Goal: Use online tool/utility

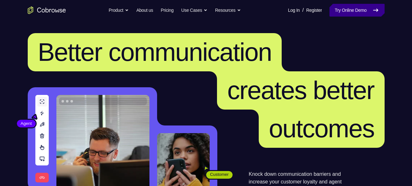
click at [362, 11] on link "Try Online Demo" at bounding box center [356, 10] width 55 height 13
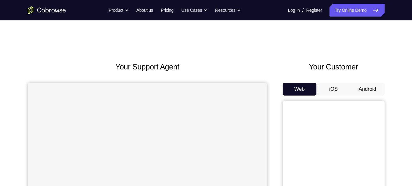
click at [362, 11] on link "Try Online Demo" at bounding box center [356, 10] width 55 height 13
click at [360, 88] on button "Android" at bounding box center [367, 89] width 34 height 13
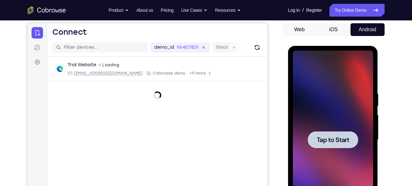
click at [323, 137] on span "Tap to Start" at bounding box center [332, 140] width 32 height 6
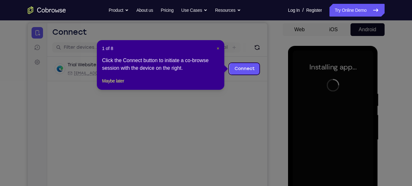
click at [216, 48] on span "×" at bounding box center [217, 48] width 3 height 5
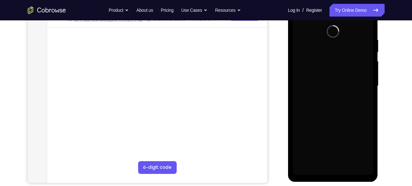
scroll to position [109, 0]
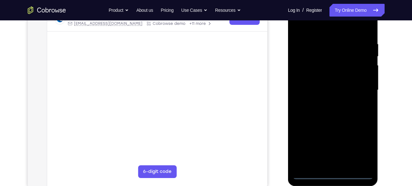
click at [335, 173] on div at bounding box center [333, 90] width 80 height 178
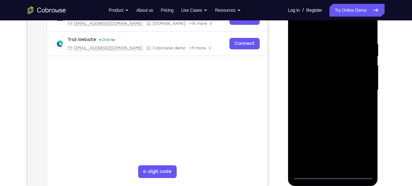
click at [358, 142] on div at bounding box center [333, 90] width 80 height 178
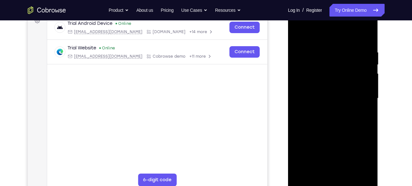
scroll to position [101, 0]
click at [332, 36] on div at bounding box center [333, 98] width 80 height 178
click at [361, 98] on div at bounding box center [333, 98] width 80 height 178
click at [323, 110] on div at bounding box center [333, 98] width 80 height 178
click at [334, 91] on div at bounding box center [333, 98] width 80 height 178
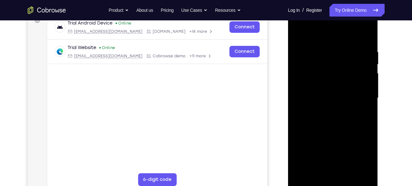
click at [332, 86] on div at bounding box center [333, 98] width 80 height 178
click at [331, 99] on div at bounding box center [333, 98] width 80 height 178
click at [328, 116] on div at bounding box center [333, 98] width 80 height 178
click at [334, 117] on div at bounding box center [333, 98] width 80 height 178
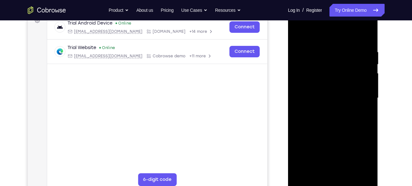
drag, startPoint x: 334, startPoint y: 117, endPoint x: 313, endPoint y: 70, distance: 52.3
click at [313, 70] on div at bounding box center [333, 98] width 80 height 178
click at [312, 70] on div at bounding box center [333, 98] width 80 height 178
click at [323, 37] on div at bounding box center [333, 98] width 80 height 178
click at [351, 119] on div at bounding box center [333, 98] width 80 height 178
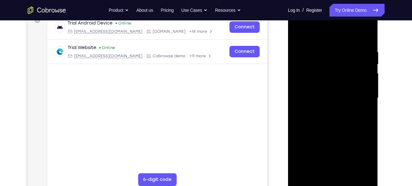
click at [365, 108] on div at bounding box center [333, 98] width 80 height 178
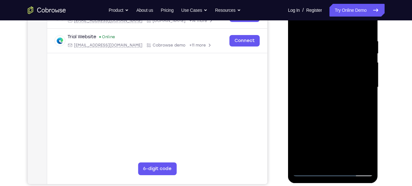
scroll to position [112, 0]
click at [359, 26] on div at bounding box center [333, 87] width 80 height 178
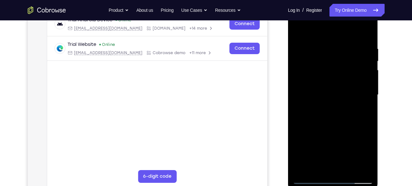
scroll to position [105, 0]
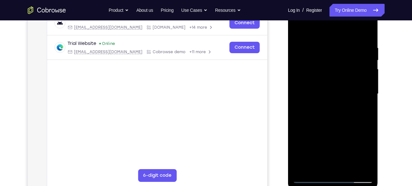
click at [340, 120] on div at bounding box center [333, 94] width 80 height 178
click at [345, 167] on div at bounding box center [333, 94] width 80 height 178
click at [342, 128] on div at bounding box center [333, 94] width 80 height 178
click at [313, 176] on div at bounding box center [333, 94] width 80 height 178
click at [325, 40] on div at bounding box center [333, 94] width 80 height 178
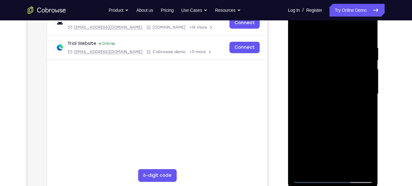
click at [360, 82] on div at bounding box center [333, 94] width 80 height 178
click at [365, 88] on div at bounding box center [333, 94] width 80 height 178
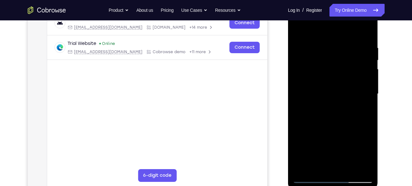
click at [365, 88] on div at bounding box center [333, 94] width 80 height 178
click at [303, 104] on div at bounding box center [333, 94] width 80 height 178
click at [361, 99] on div at bounding box center [333, 94] width 80 height 178
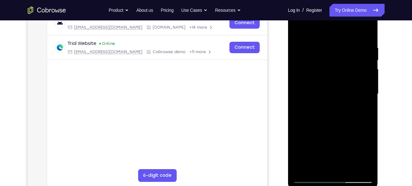
click at [361, 99] on div at bounding box center [333, 94] width 80 height 178
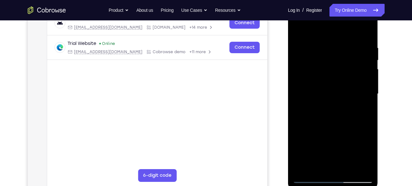
click at [361, 99] on div at bounding box center [333, 94] width 80 height 178
click at [363, 99] on div at bounding box center [333, 94] width 80 height 178
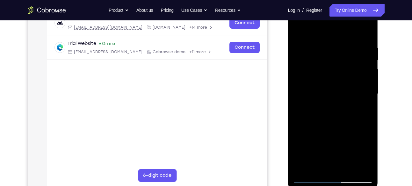
click at [363, 99] on div at bounding box center [333, 94] width 80 height 178
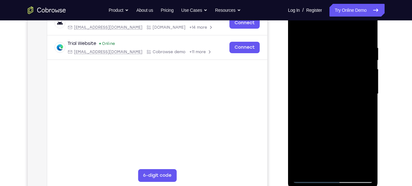
click at [363, 99] on div at bounding box center [333, 94] width 80 height 178
drag, startPoint x: 328, startPoint y: 95, endPoint x: 406, endPoint y: 63, distance: 84.6
click at [378, 63] on html "Online web based iOS Simulators and Android Emulators. Run iPhone, iPad, Mobile…" at bounding box center [333, 95] width 91 height 191
click at [296, 76] on div at bounding box center [333, 94] width 80 height 178
click at [301, 77] on div at bounding box center [333, 94] width 80 height 178
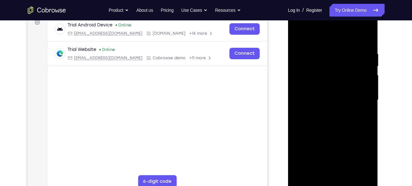
scroll to position [100, 0]
click at [361, 56] on div at bounding box center [333, 100] width 80 height 178
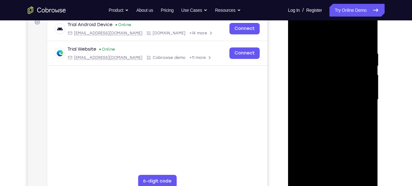
click at [361, 56] on div at bounding box center [333, 100] width 80 height 178
click at [362, 66] on div at bounding box center [333, 100] width 80 height 178
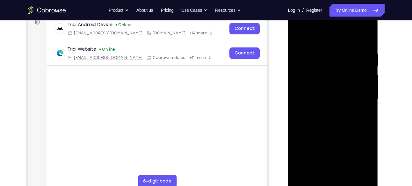
click at [362, 66] on div at bounding box center [333, 100] width 80 height 178
click at [365, 90] on div at bounding box center [333, 100] width 80 height 178
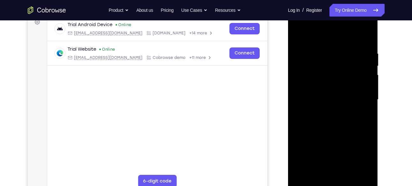
click at [365, 90] on div at bounding box center [333, 100] width 80 height 178
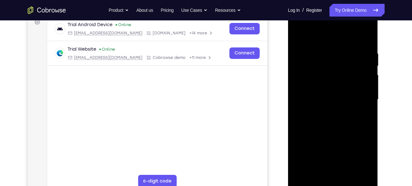
click at [365, 90] on div at bounding box center [333, 100] width 80 height 178
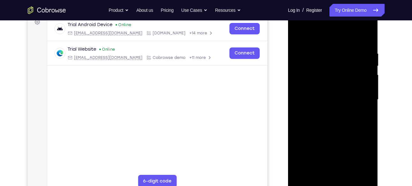
click at [365, 90] on div at bounding box center [333, 100] width 80 height 178
click at [308, 182] on div at bounding box center [333, 100] width 80 height 178
click at [350, 173] on div at bounding box center [333, 100] width 80 height 178
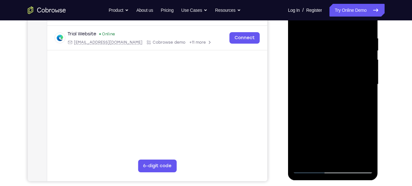
click at [306, 168] on div at bounding box center [333, 84] width 80 height 178
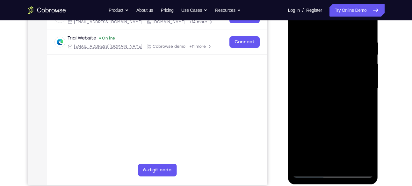
click at [349, 161] on div at bounding box center [333, 88] width 80 height 178
click at [348, 162] on div at bounding box center [333, 88] width 80 height 178
click at [298, 26] on div at bounding box center [333, 88] width 80 height 178
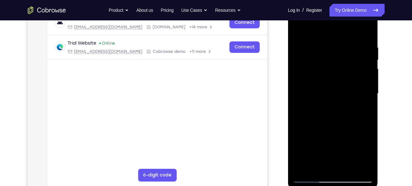
scroll to position [105, 0]
click at [367, 58] on div at bounding box center [333, 94] width 80 height 178
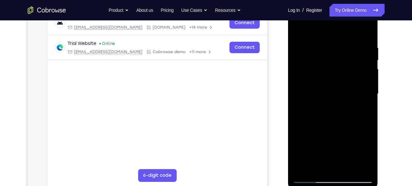
click at [367, 58] on div at bounding box center [333, 94] width 80 height 178
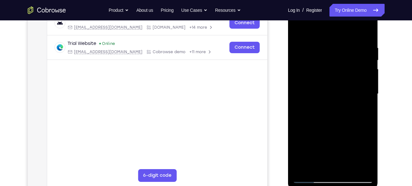
click at [300, 30] on div at bounding box center [333, 94] width 80 height 178
drag, startPoint x: 322, startPoint y: 72, endPoint x: 319, endPoint y: 125, distance: 53.3
click at [319, 125] on div at bounding box center [333, 94] width 80 height 178
drag, startPoint x: 334, startPoint y: 58, endPoint x: 337, endPoint y: 125, distance: 66.6
click at [337, 125] on div at bounding box center [333, 94] width 80 height 178
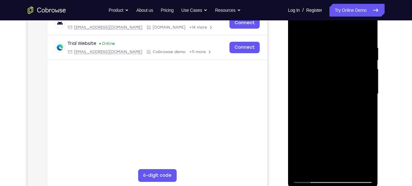
click at [325, 46] on div at bounding box center [333, 94] width 80 height 178
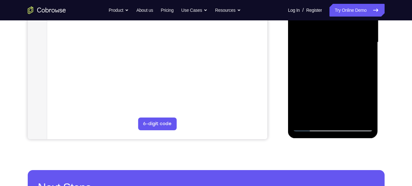
scroll to position [158, 0]
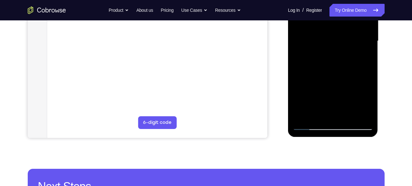
click at [356, 113] on div at bounding box center [333, 41] width 80 height 178
click at [357, 87] on div at bounding box center [333, 41] width 80 height 178
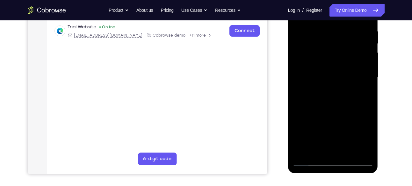
scroll to position [122, 0]
click at [359, 88] on div at bounding box center [333, 77] width 80 height 178
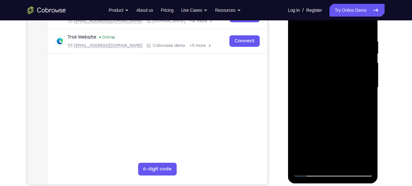
scroll to position [109, 0]
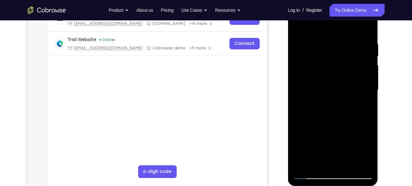
click at [363, 93] on div at bounding box center [333, 90] width 80 height 178
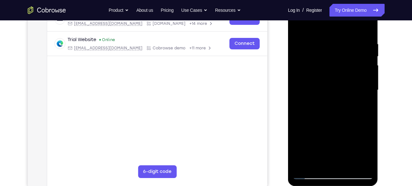
click at [363, 93] on div at bounding box center [333, 90] width 80 height 178
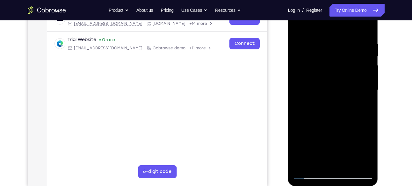
click at [363, 93] on div at bounding box center [333, 90] width 80 height 178
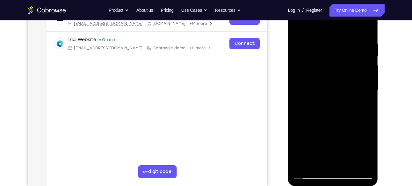
click at [363, 93] on div at bounding box center [333, 90] width 80 height 178
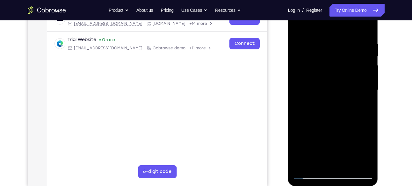
click at [363, 93] on div at bounding box center [333, 90] width 80 height 178
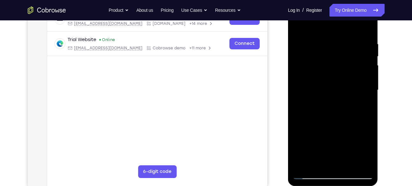
click at [363, 93] on div at bounding box center [333, 90] width 80 height 178
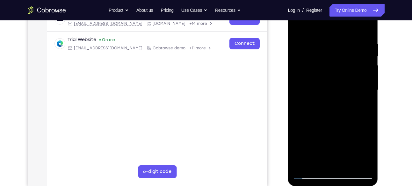
click at [363, 93] on div at bounding box center [333, 90] width 80 height 178
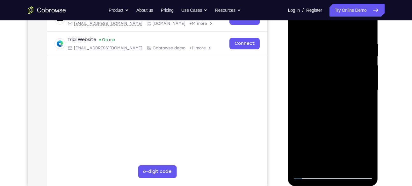
click at [363, 93] on div at bounding box center [333, 90] width 80 height 178
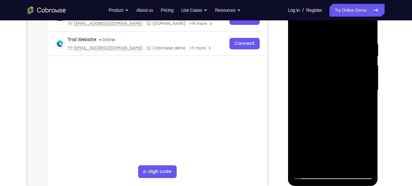
click at [363, 93] on div at bounding box center [333, 90] width 80 height 178
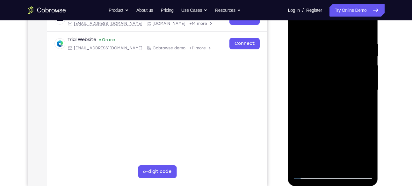
click at [363, 93] on div at bounding box center [333, 90] width 80 height 178
click at [365, 91] on div at bounding box center [333, 90] width 80 height 178
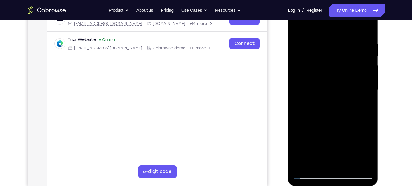
click at [365, 91] on div at bounding box center [333, 90] width 80 height 178
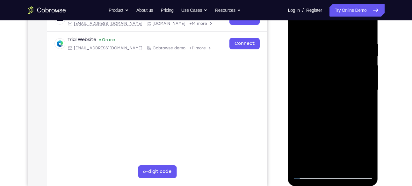
click at [365, 91] on div at bounding box center [333, 90] width 80 height 178
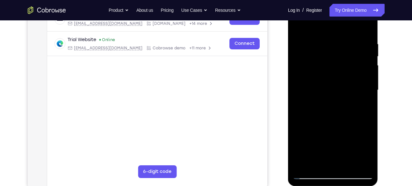
click at [365, 91] on div at bounding box center [333, 90] width 80 height 178
drag, startPoint x: 365, startPoint y: 91, endPoint x: 368, endPoint y: 91, distance: 3.2
click at [368, 91] on div at bounding box center [333, 90] width 80 height 178
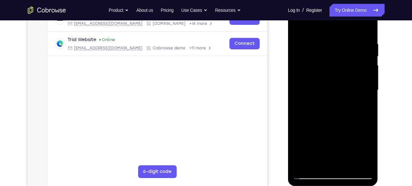
click at [368, 91] on div at bounding box center [333, 90] width 80 height 178
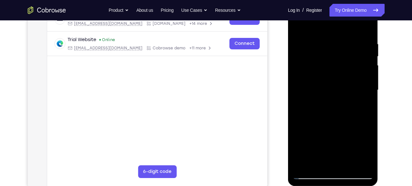
click at [368, 91] on div at bounding box center [333, 90] width 80 height 178
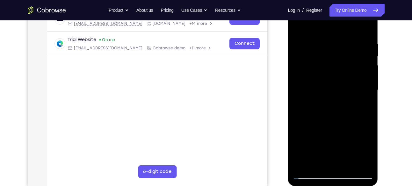
click at [368, 91] on div at bounding box center [333, 90] width 80 height 178
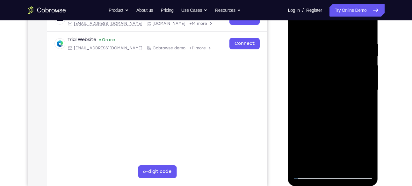
click at [368, 91] on div at bounding box center [333, 90] width 80 height 178
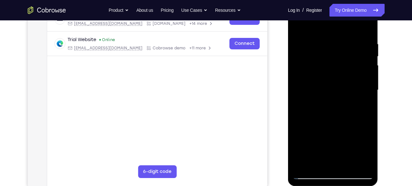
click at [368, 91] on div at bounding box center [333, 90] width 80 height 178
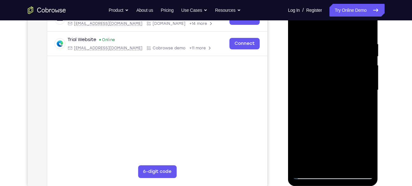
click at [368, 91] on div at bounding box center [333, 90] width 80 height 178
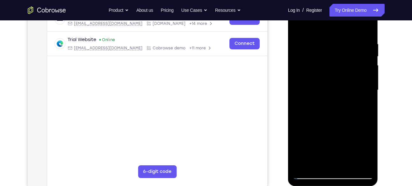
click at [368, 91] on div at bounding box center [333, 90] width 80 height 178
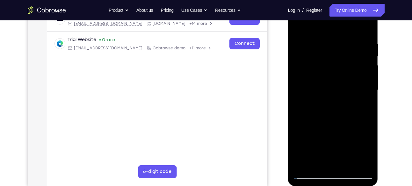
click at [368, 91] on div at bounding box center [333, 90] width 80 height 178
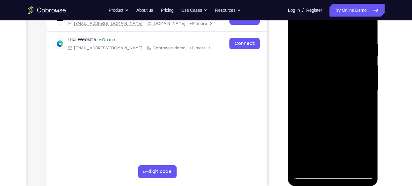
click at [368, 91] on div at bounding box center [333, 90] width 80 height 178
click at [369, 91] on div at bounding box center [333, 90] width 80 height 178
click at [364, 144] on div at bounding box center [333, 90] width 80 height 178
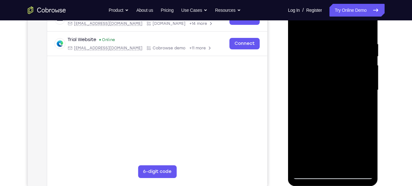
click at [364, 144] on div at bounding box center [333, 90] width 80 height 178
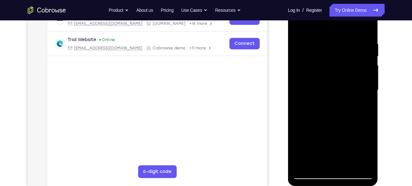
click at [364, 144] on div at bounding box center [333, 90] width 80 height 178
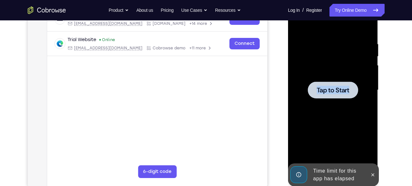
click at [364, 144] on div at bounding box center [333, 90] width 80 height 178
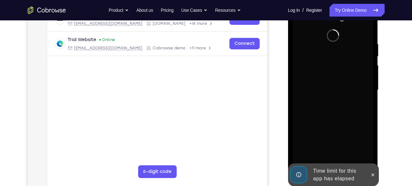
click at [364, 144] on div at bounding box center [333, 90] width 80 height 178
